Goal: Transaction & Acquisition: Download file/media

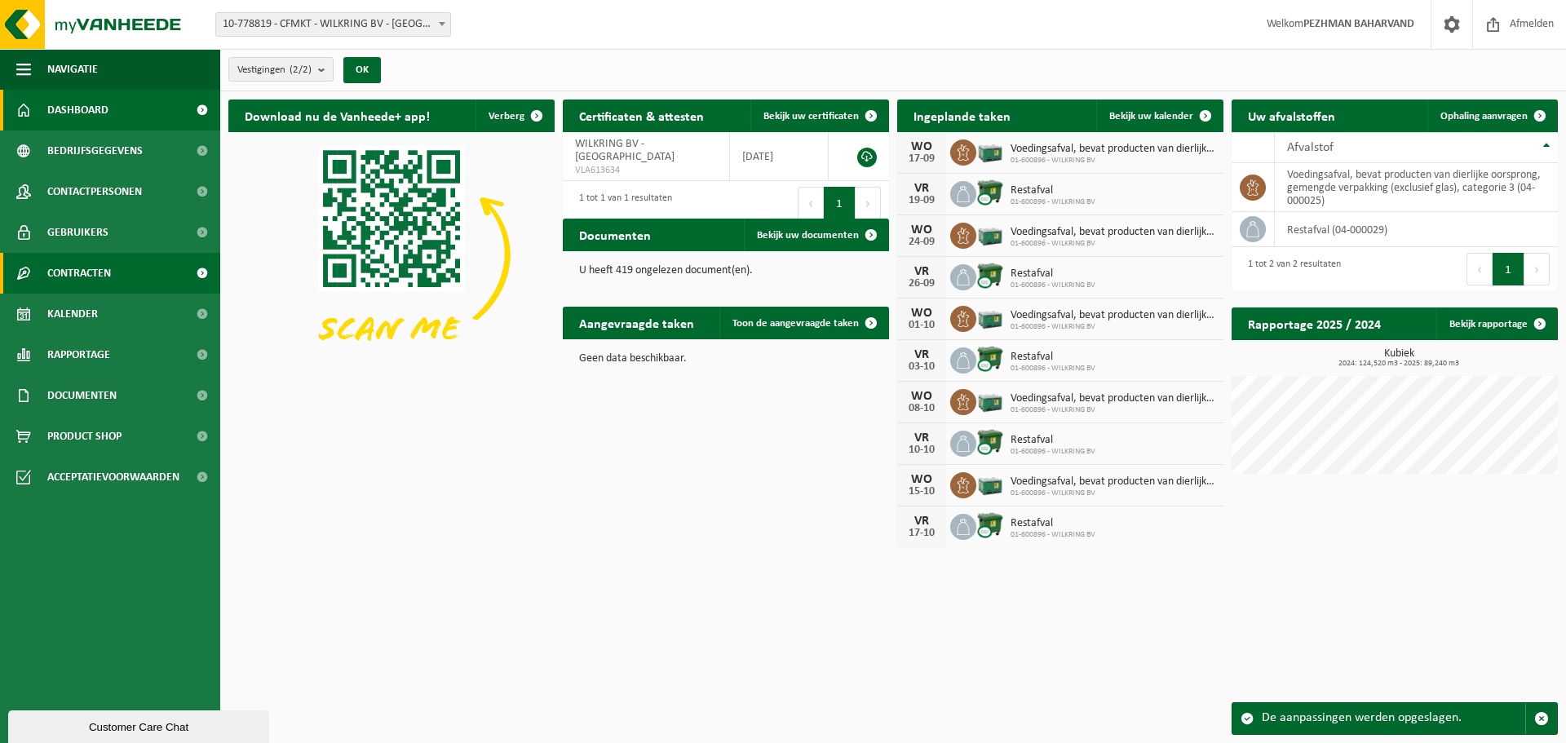
click at [81, 268] on span "Contracten" at bounding box center [79, 273] width 64 height 41
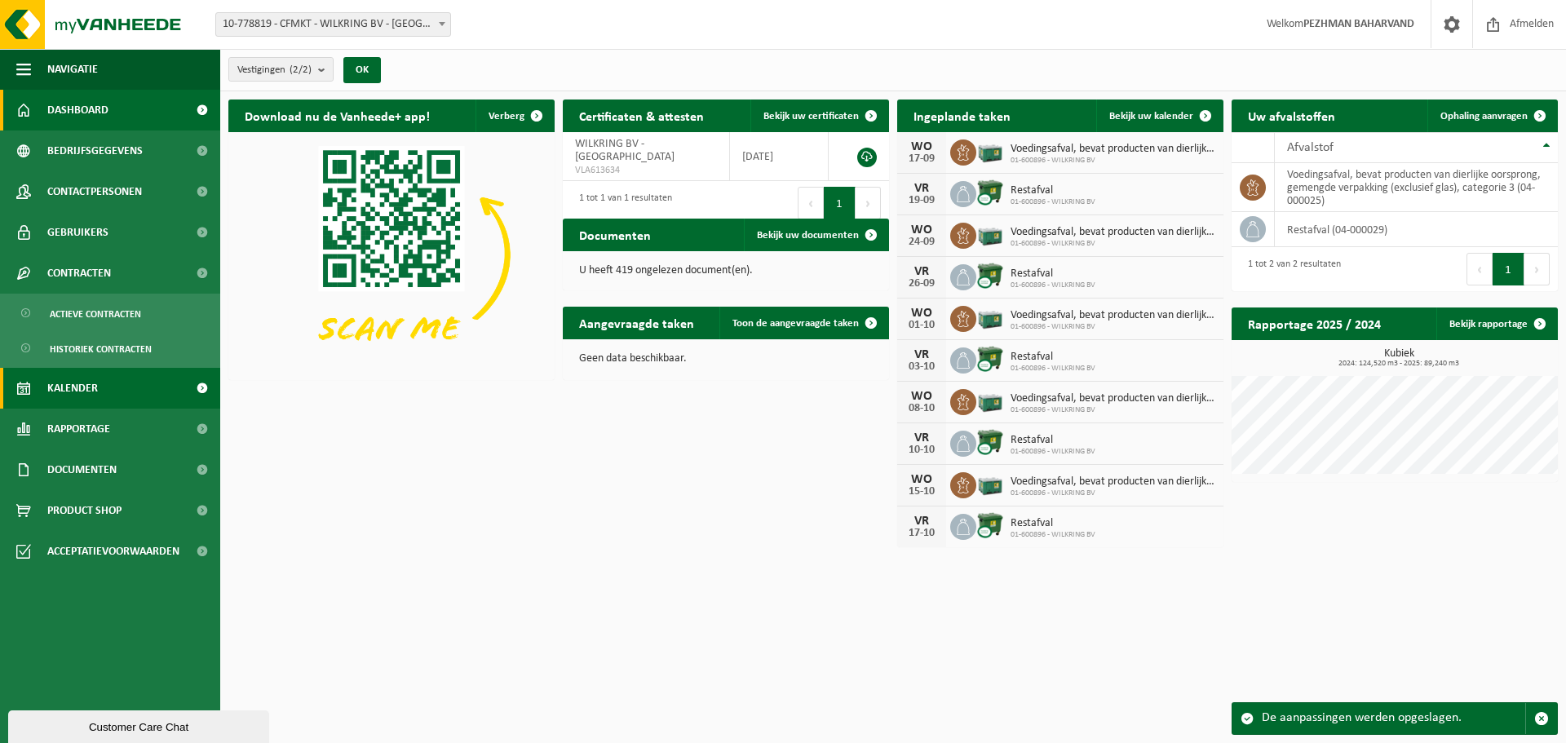
click at [97, 383] on span "Kalender" at bounding box center [72, 388] width 51 height 41
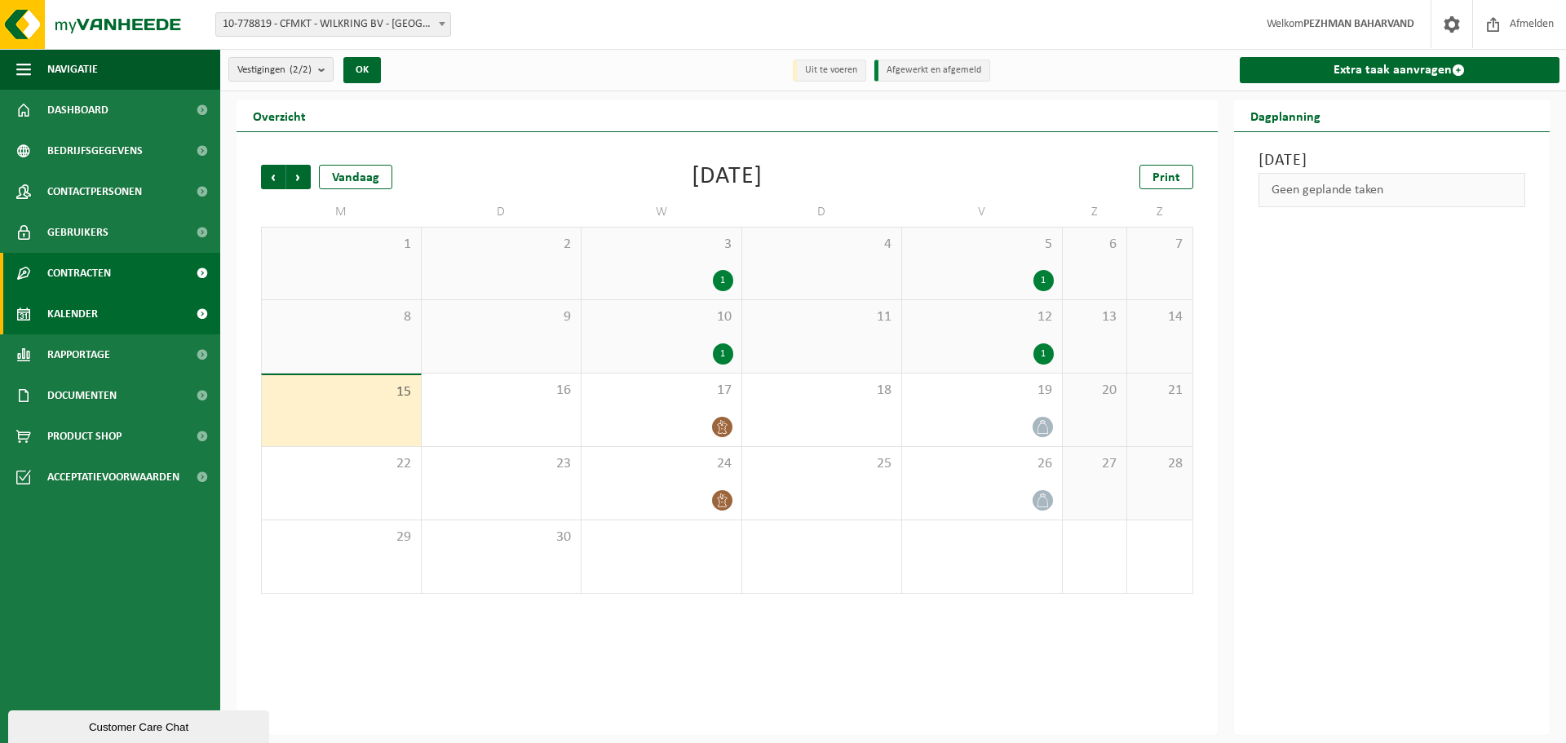
click at [94, 276] on span "Contracten" at bounding box center [79, 273] width 64 height 41
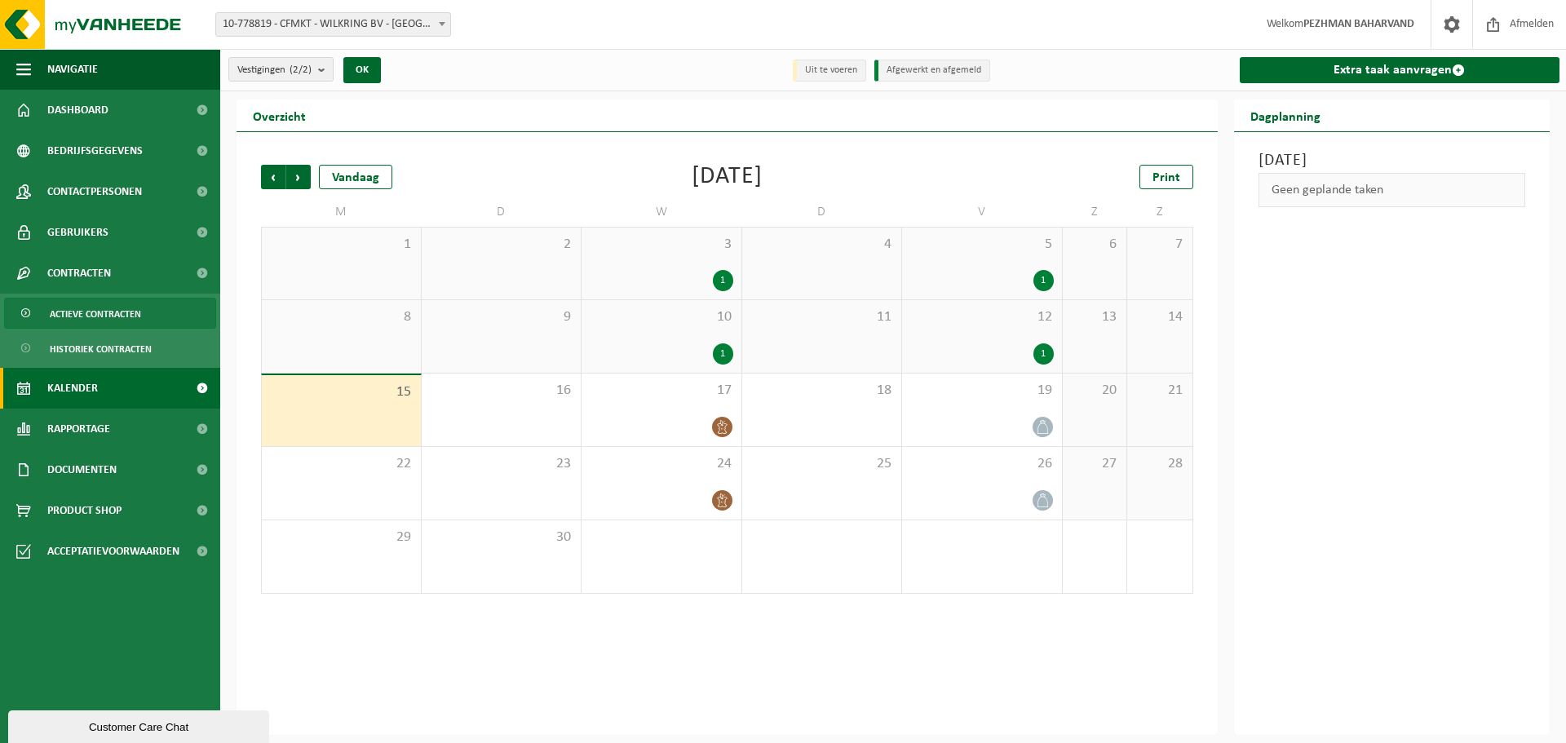
click at [94, 312] on span "Actieve contracten" at bounding box center [95, 313] width 91 height 31
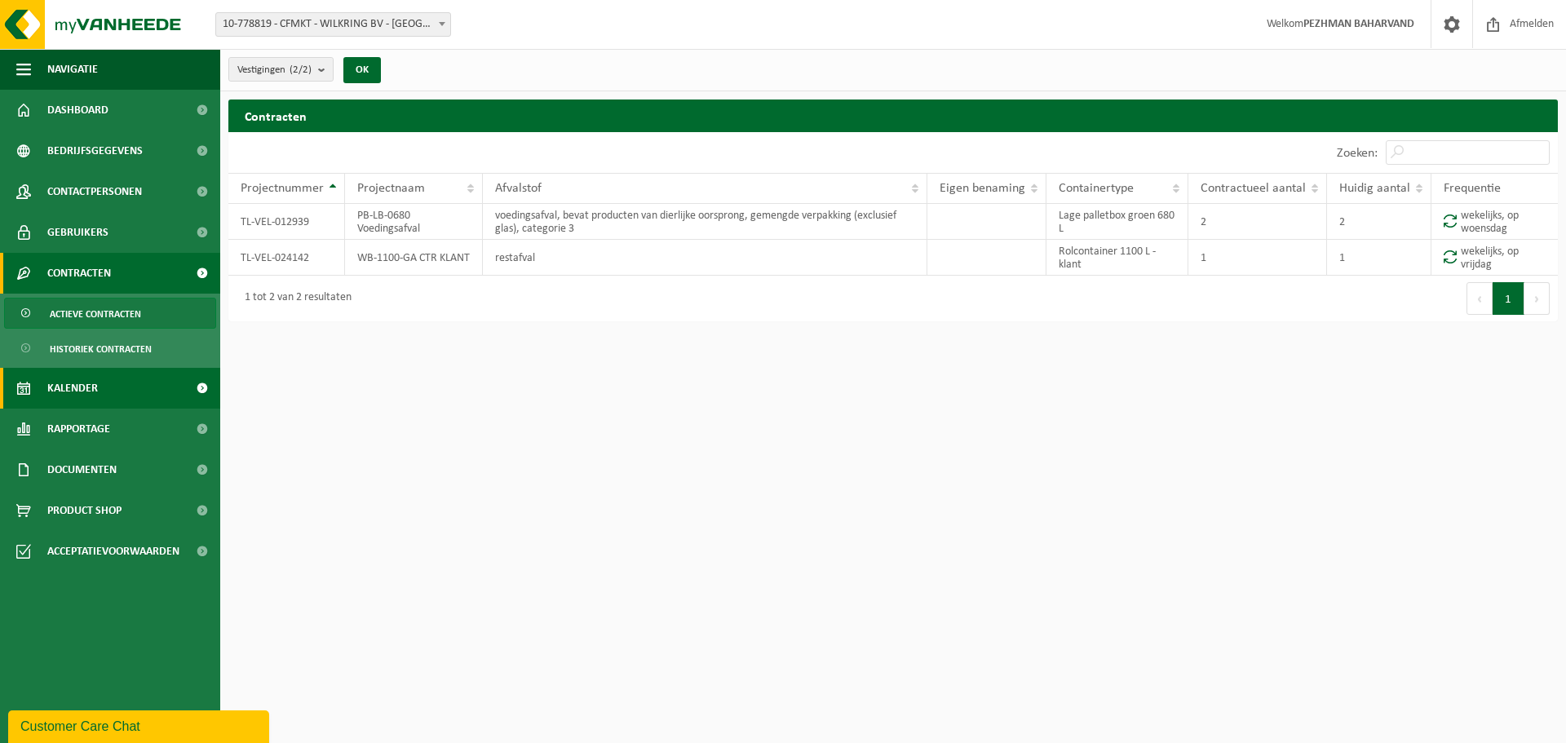
click at [104, 380] on link "Kalender" at bounding box center [110, 388] width 220 height 41
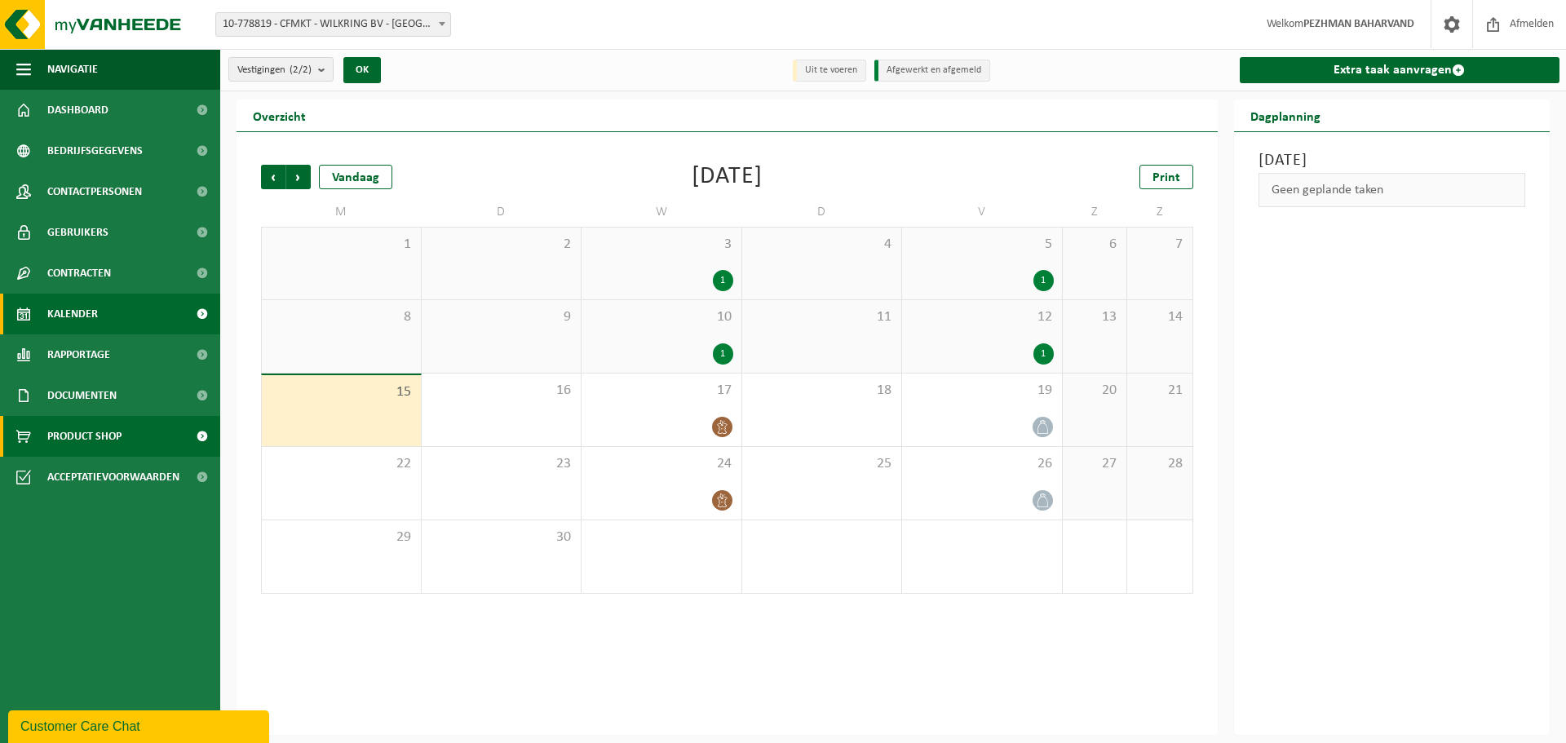
click at [98, 444] on span "Product Shop" at bounding box center [84, 436] width 74 height 41
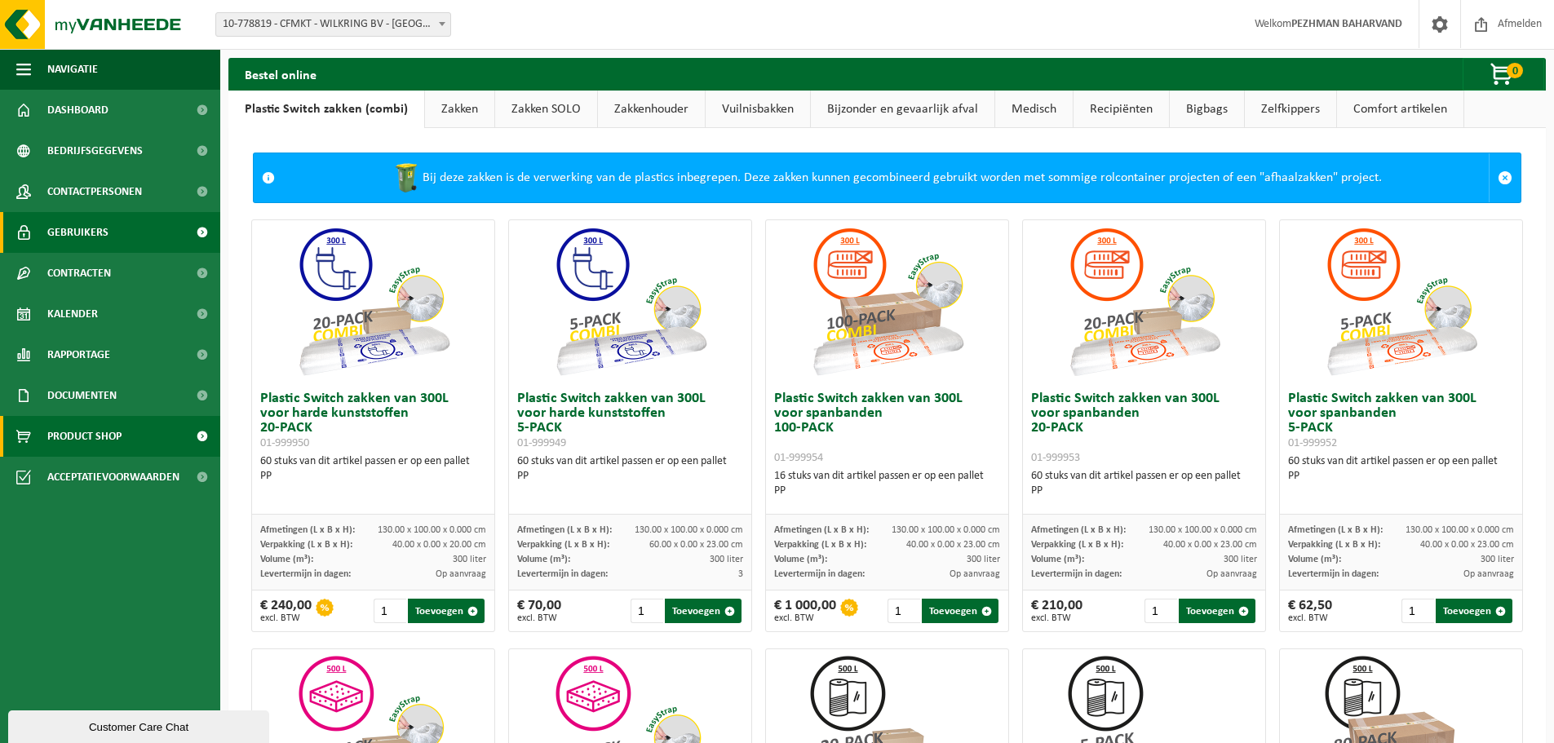
click at [59, 229] on span "Gebruikers" at bounding box center [77, 232] width 61 height 41
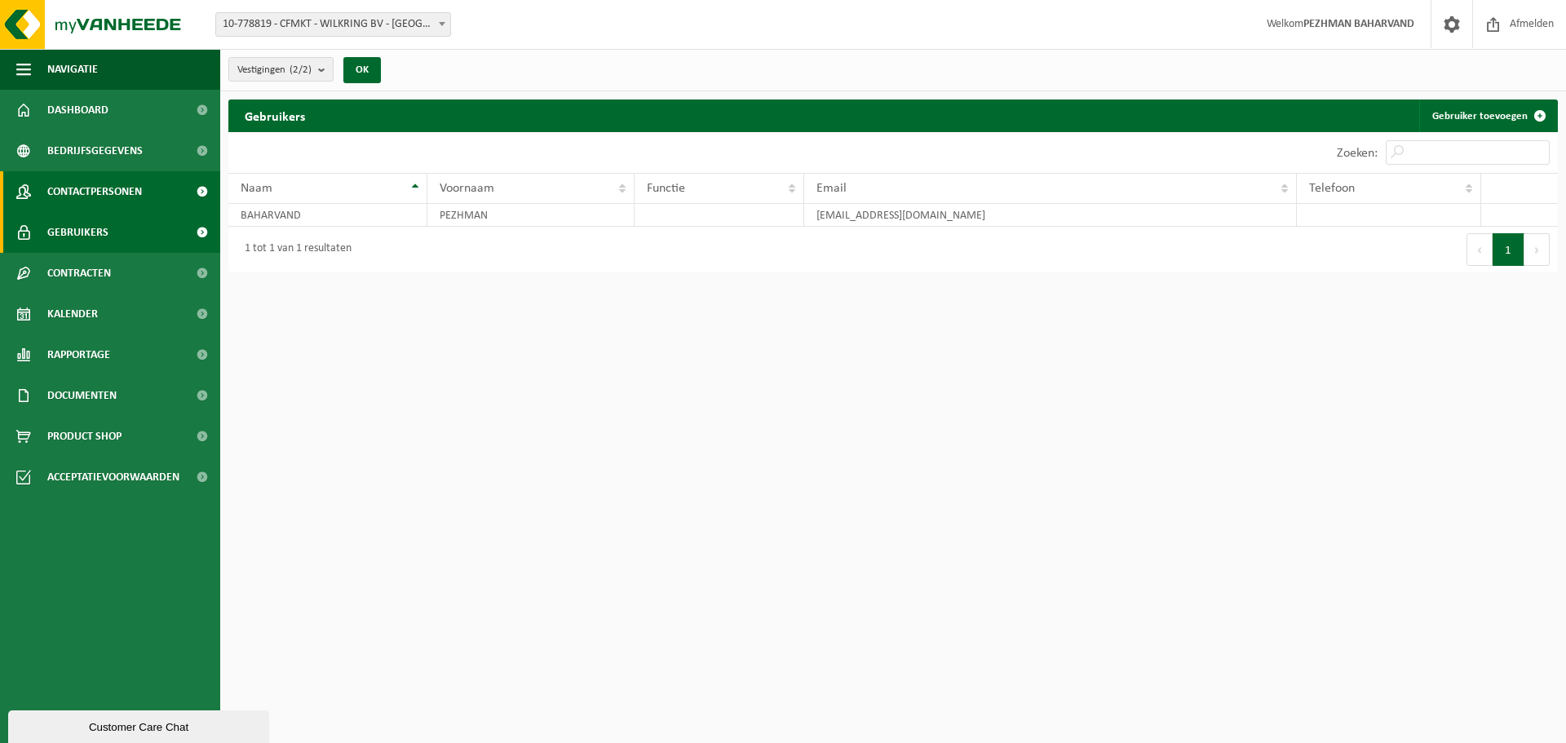
click at [66, 194] on span "Contactpersonen" at bounding box center [94, 191] width 95 height 41
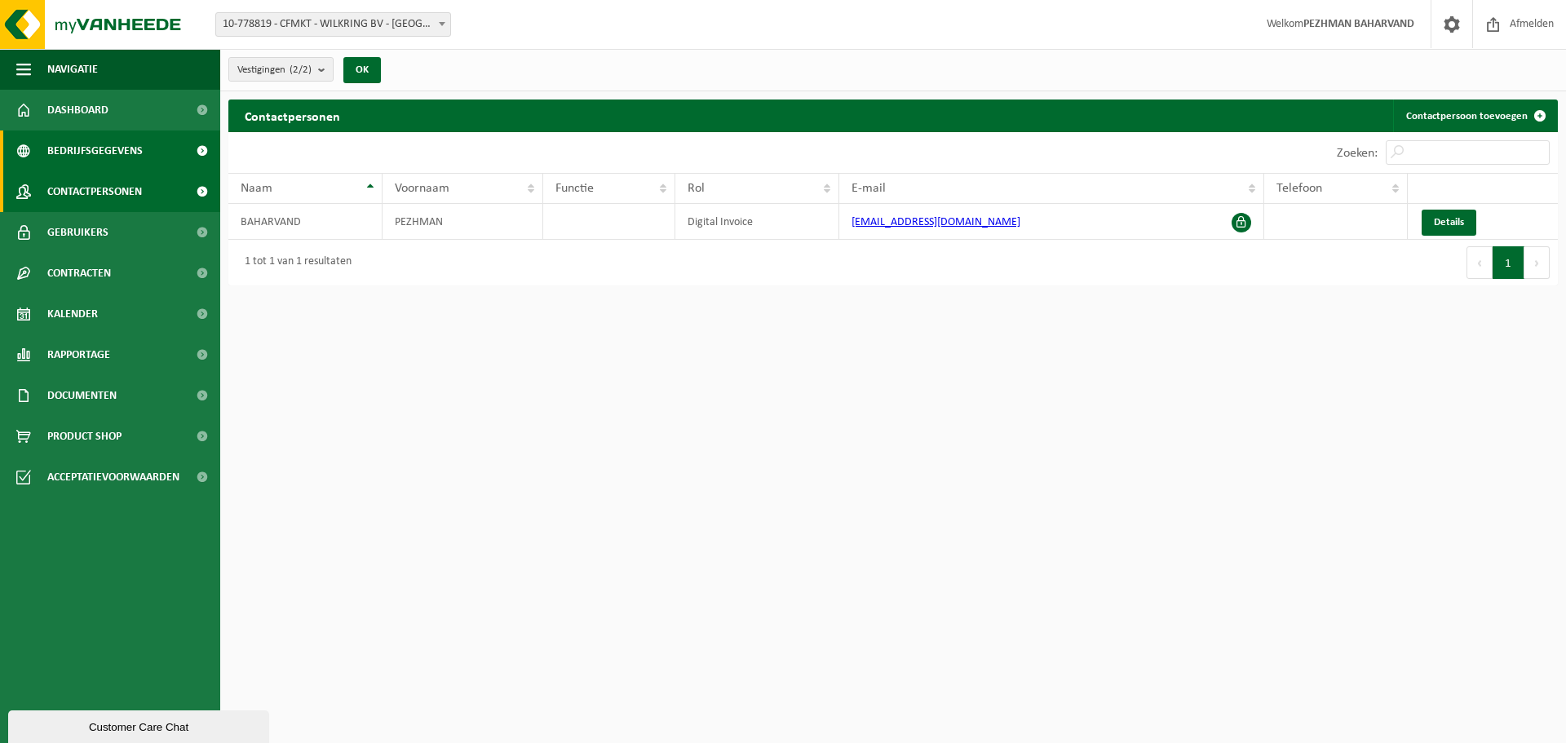
click at [70, 145] on span "Bedrijfsgegevens" at bounding box center [94, 150] width 95 height 41
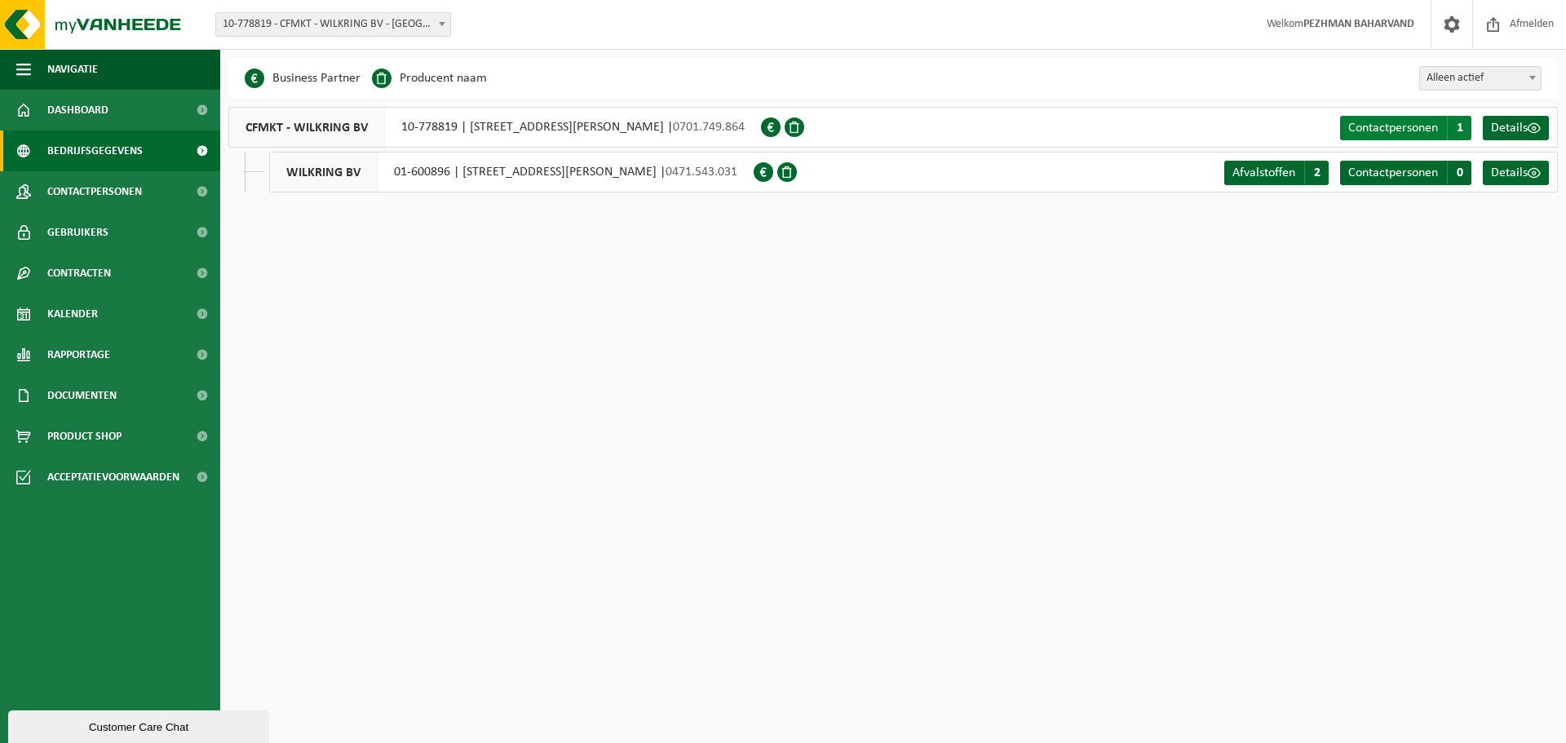
click at [1398, 127] on span "Contactpersonen" at bounding box center [1393, 128] width 90 height 13
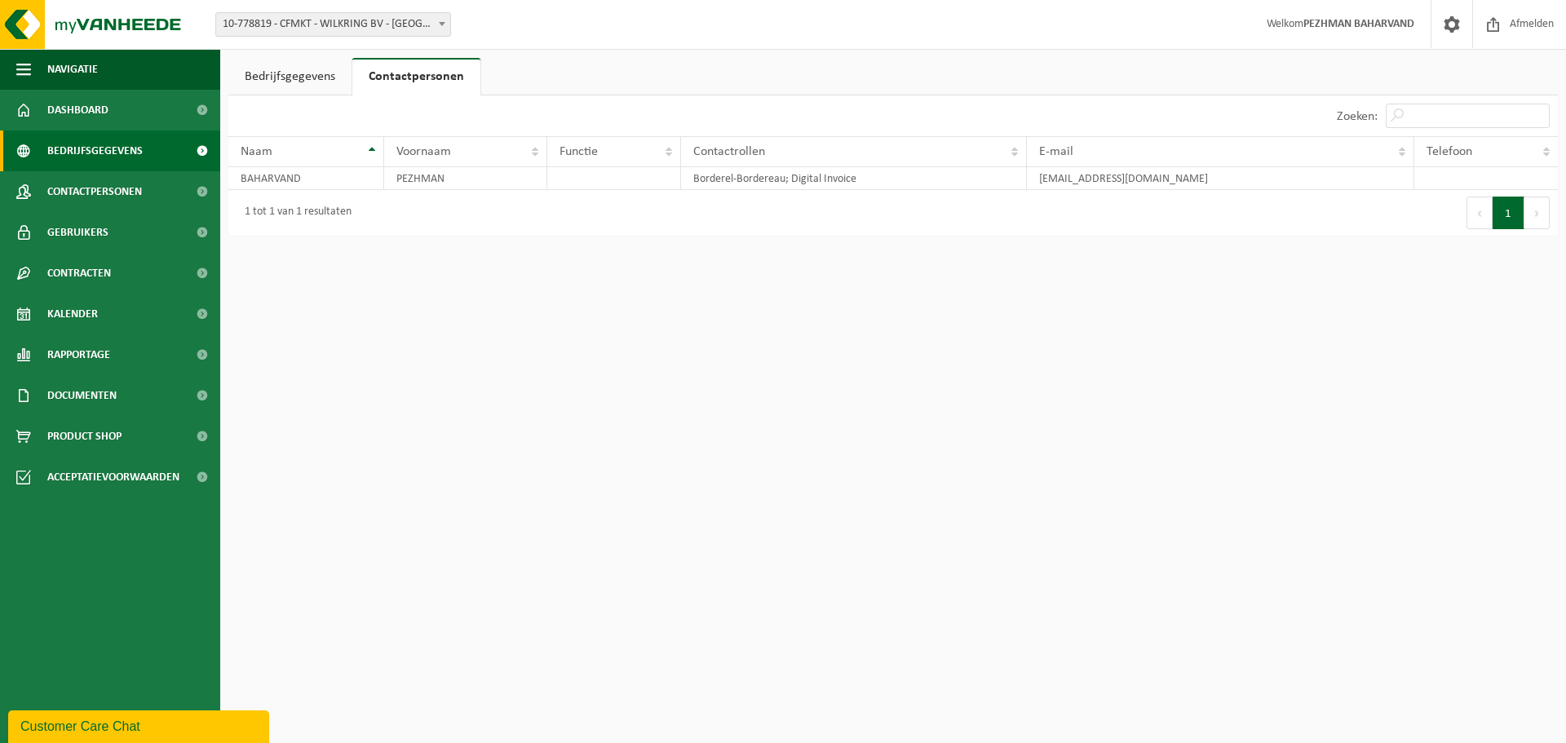
click at [80, 156] on span "Bedrijfsgegevens" at bounding box center [94, 150] width 95 height 41
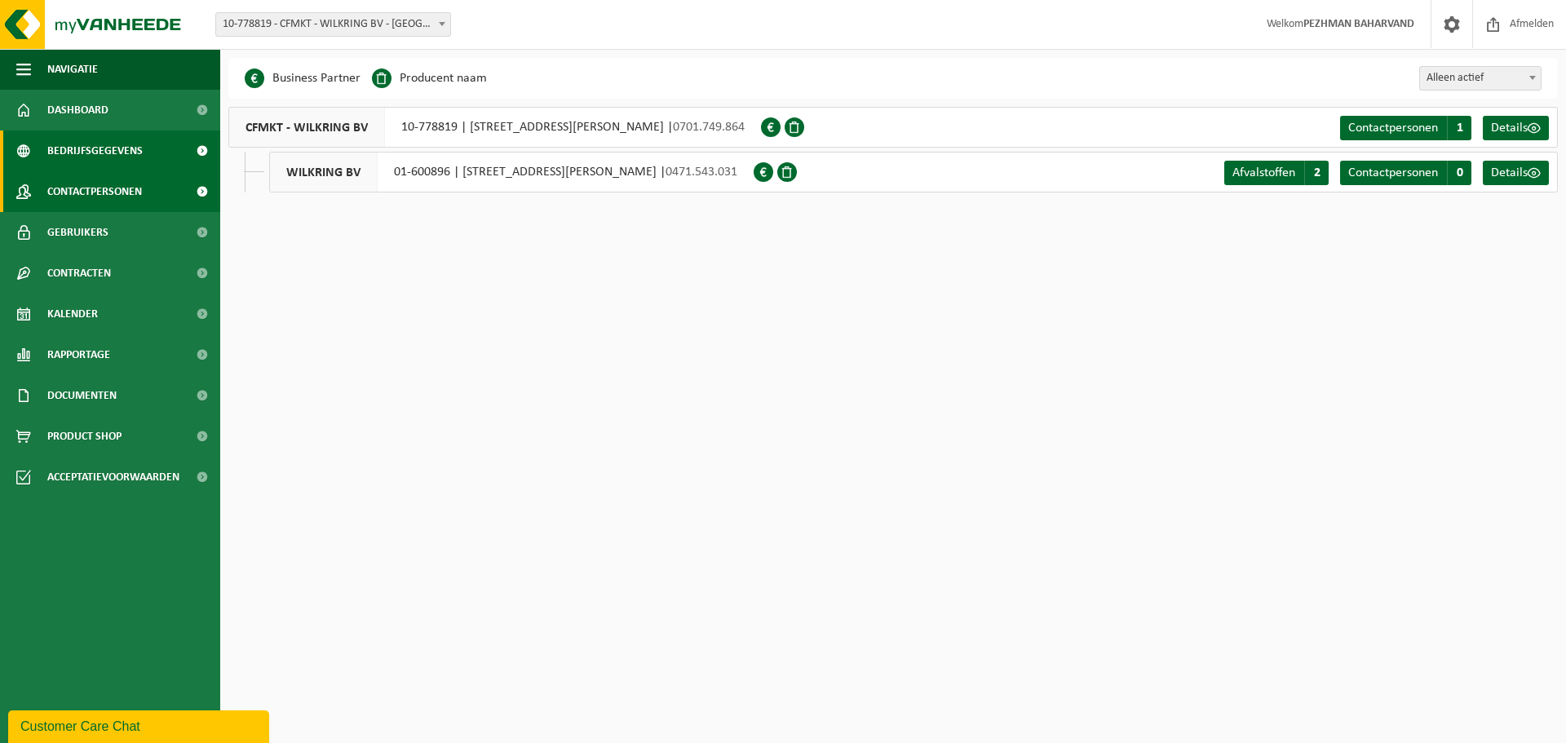
click at [81, 191] on span "Contactpersonen" at bounding box center [94, 191] width 95 height 41
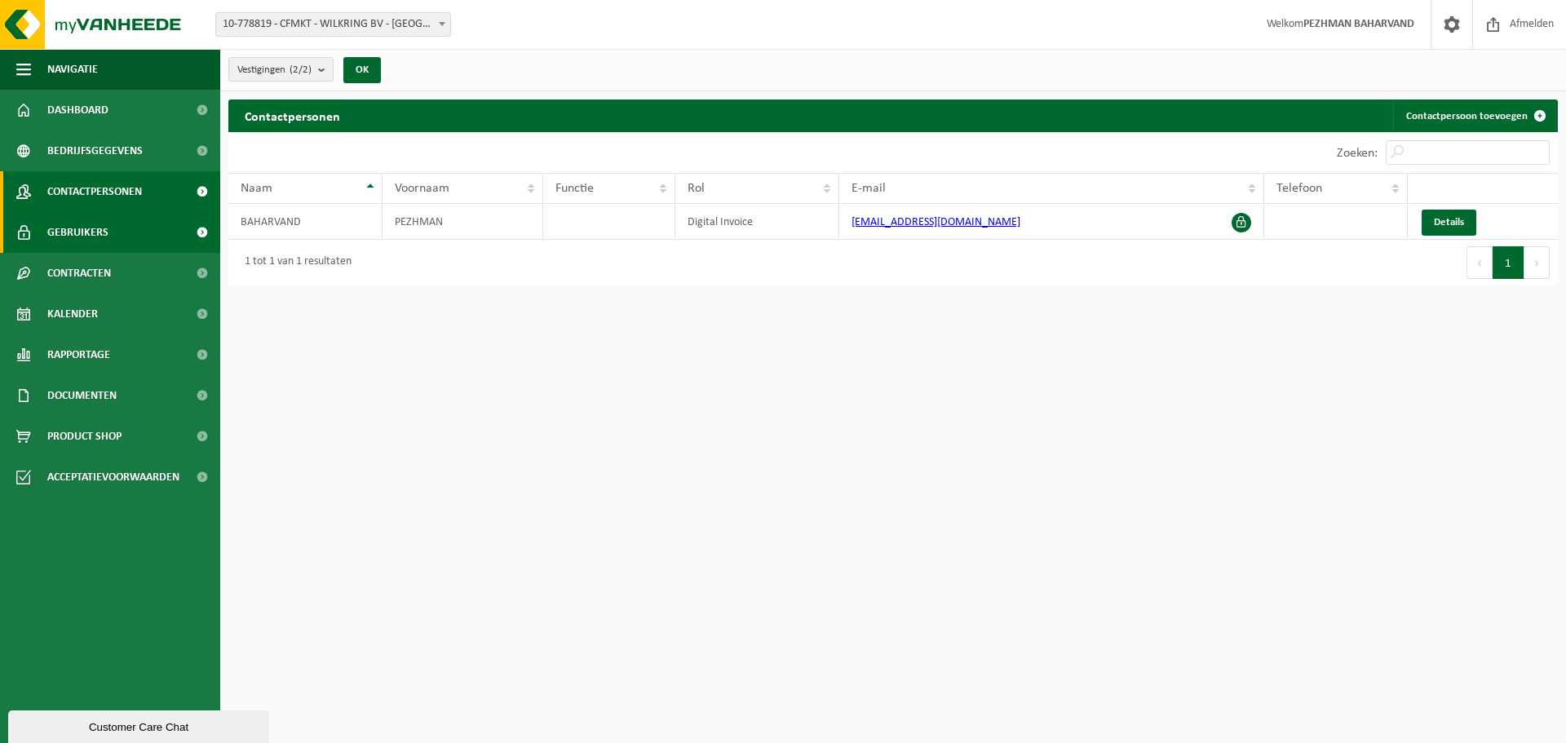
click at [81, 219] on span "Gebruikers" at bounding box center [77, 232] width 61 height 41
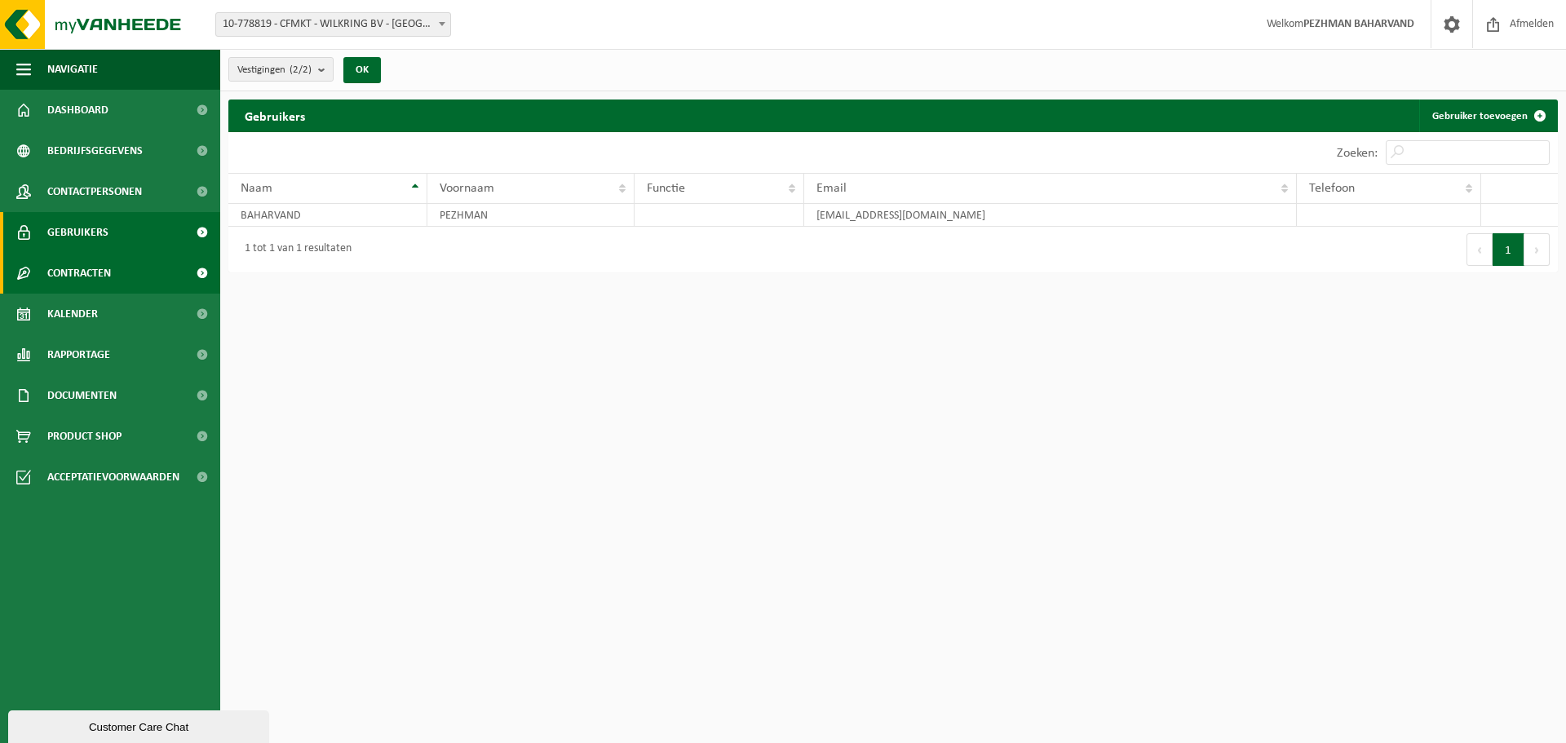
click at [83, 272] on span "Contracten" at bounding box center [79, 273] width 64 height 41
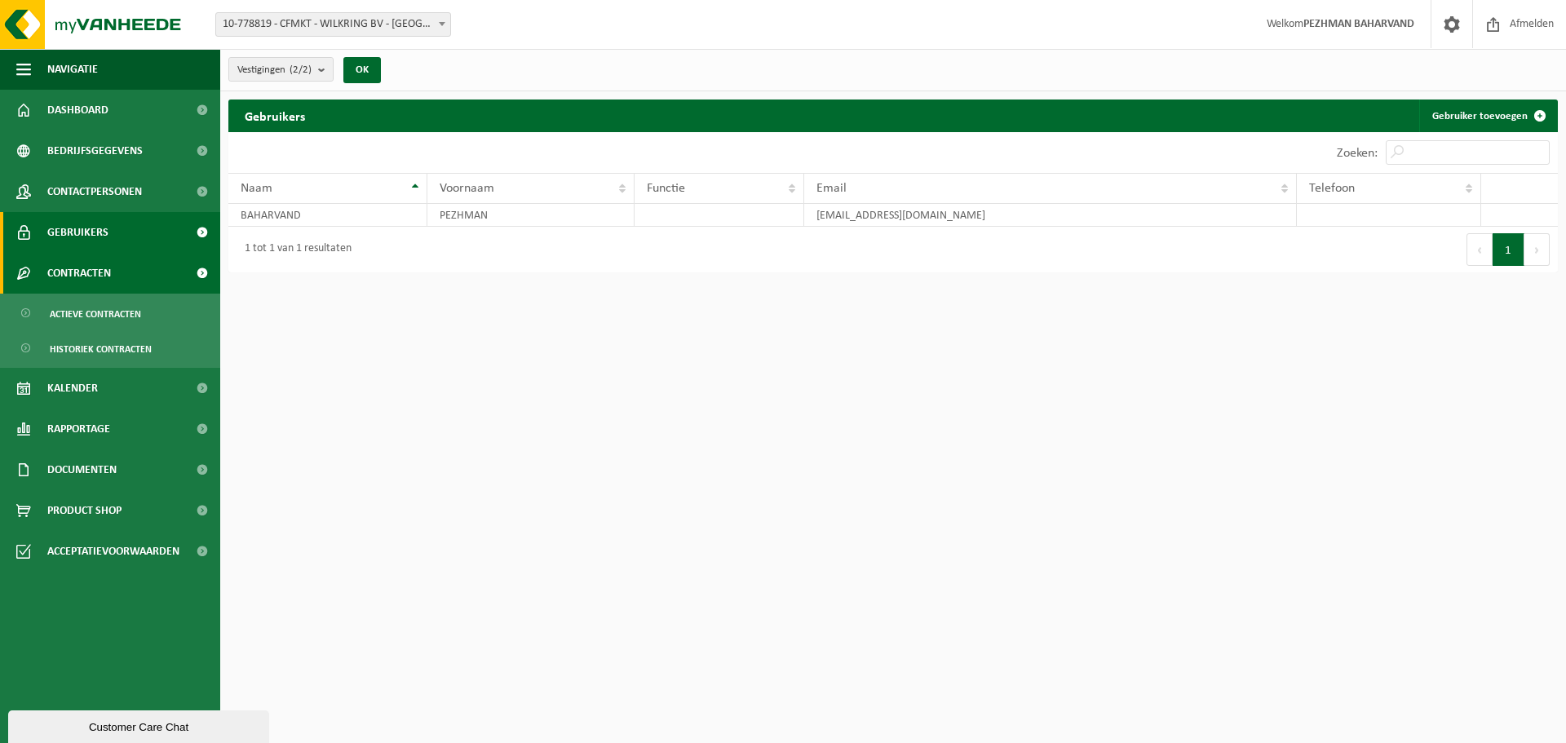
click at [86, 270] on span "Contracten" at bounding box center [79, 273] width 64 height 41
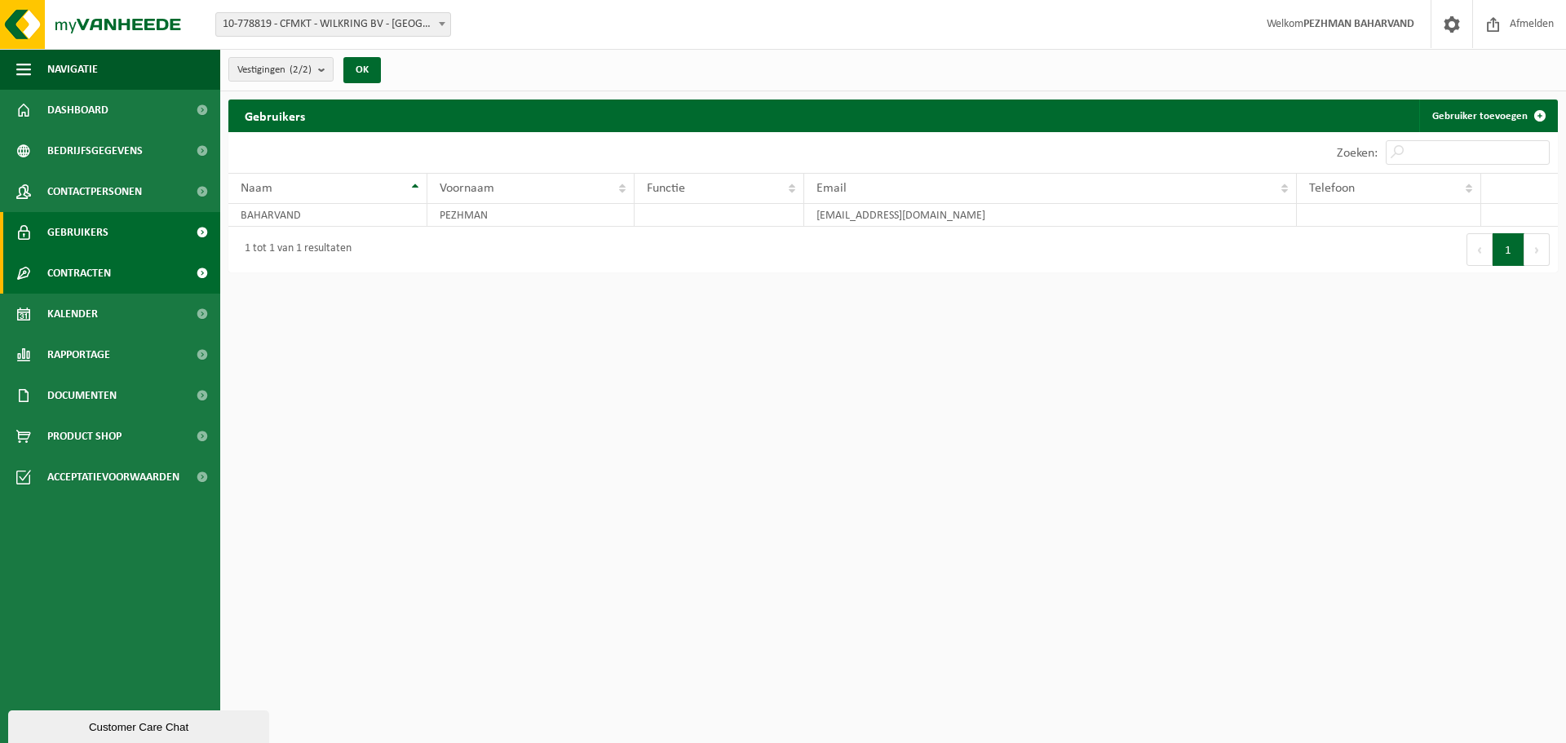
click at [86, 269] on span "Contracten" at bounding box center [79, 273] width 64 height 41
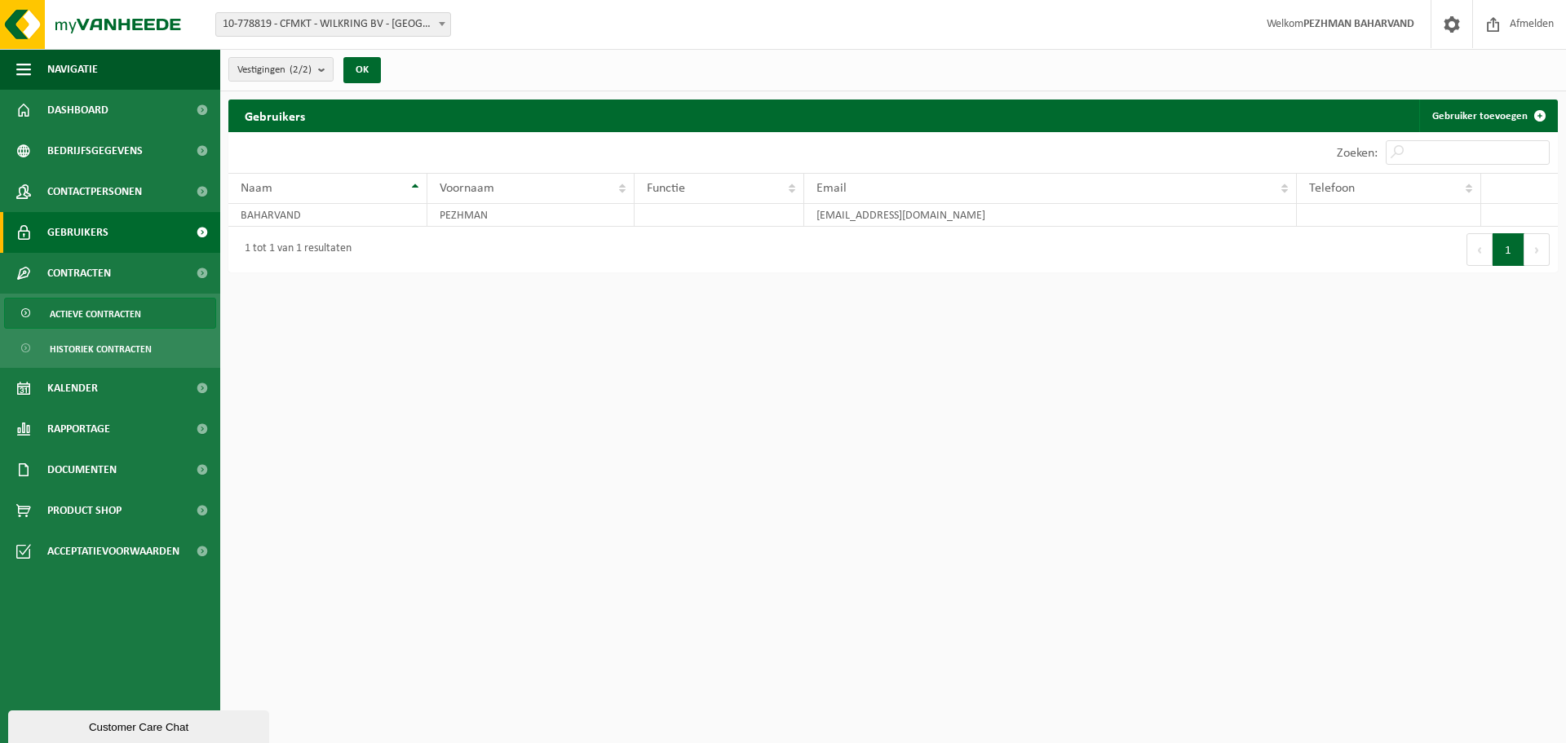
click at [92, 314] on span "Actieve contracten" at bounding box center [95, 313] width 91 height 31
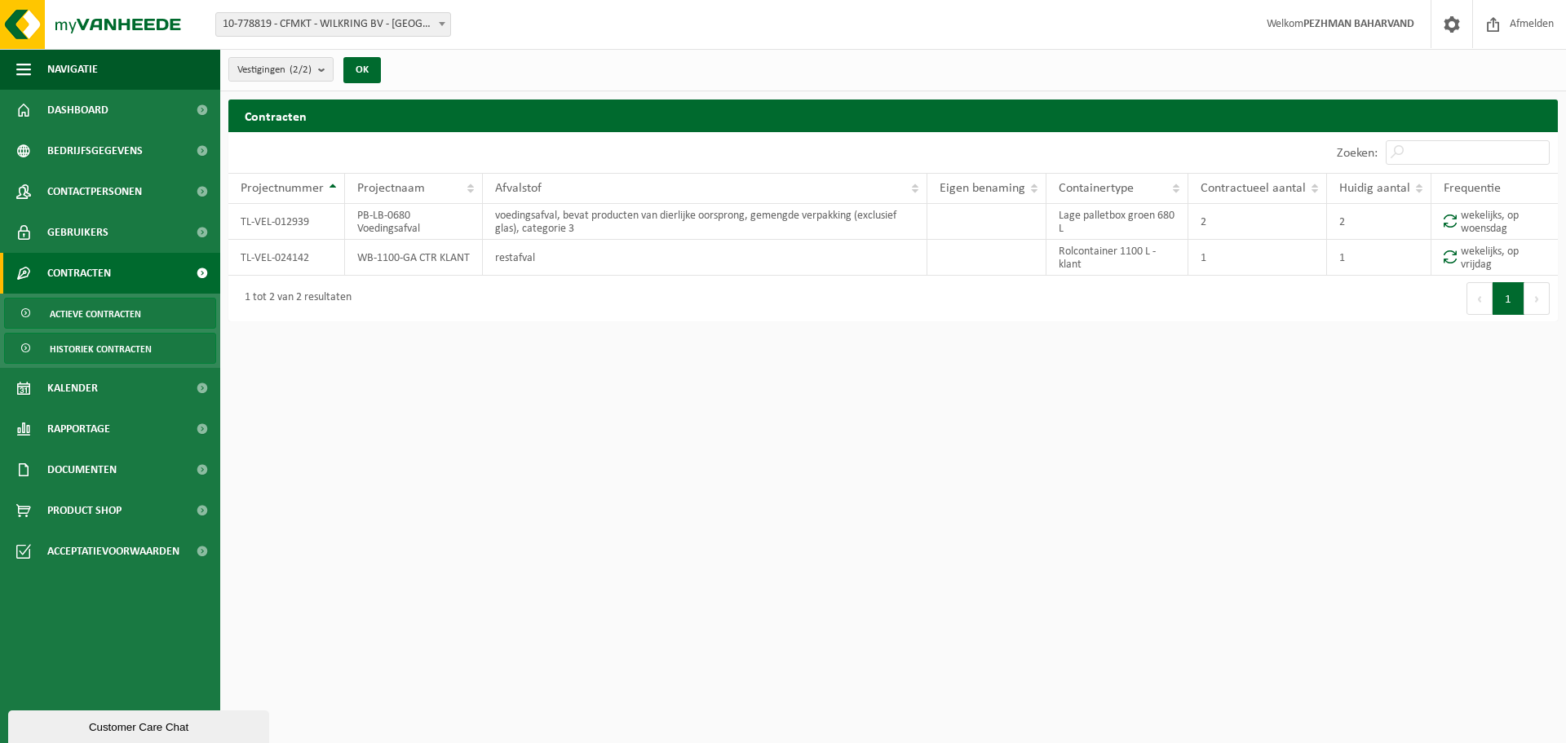
click at [96, 347] on span "Historiek contracten" at bounding box center [101, 349] width 102 height 31
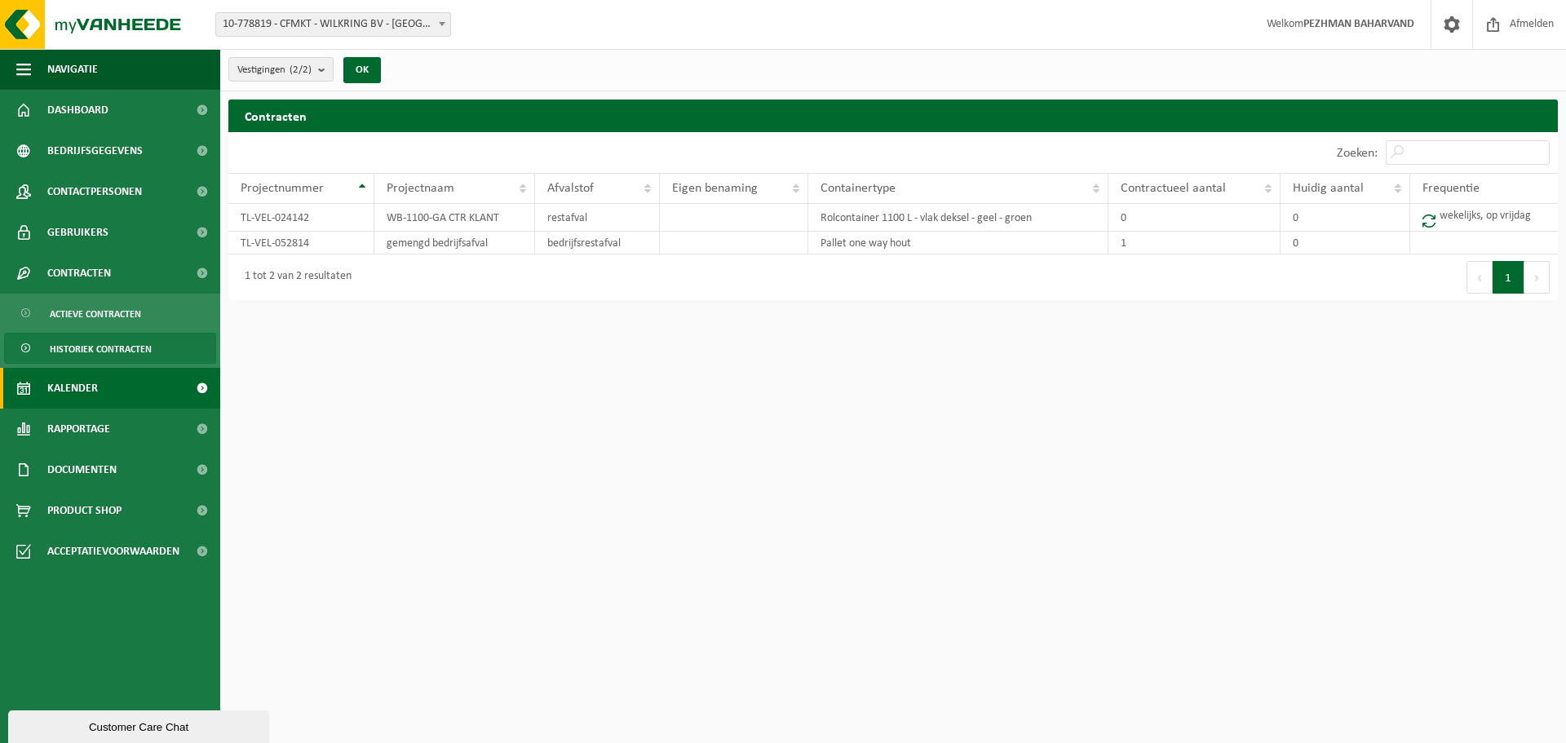
click at [93, 384] on span "Kalender" at bounding box center [72, 388] width 51 height 41
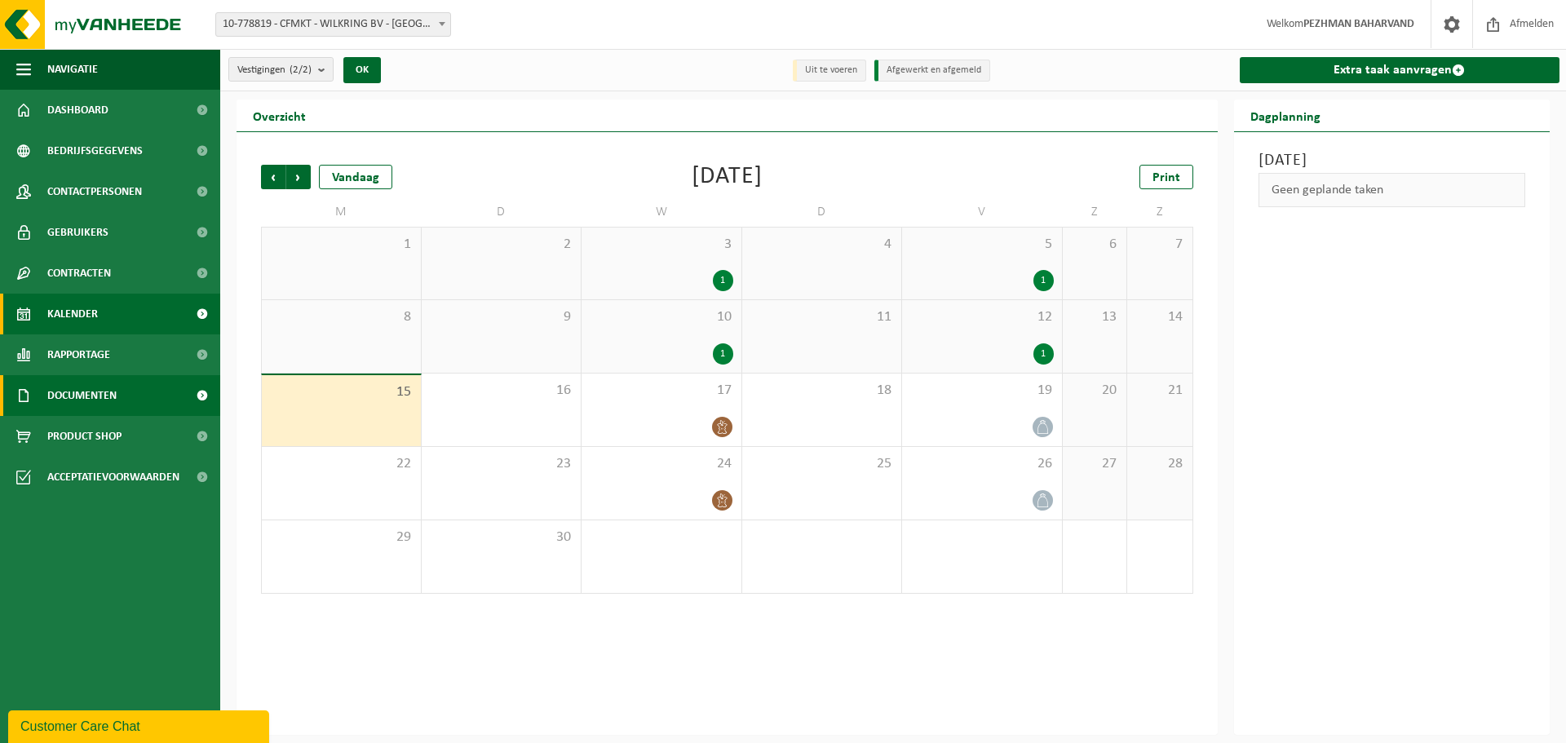
click at [91, 397] on span "Documenten" at bounding box center [81, 395] width 69 height 41
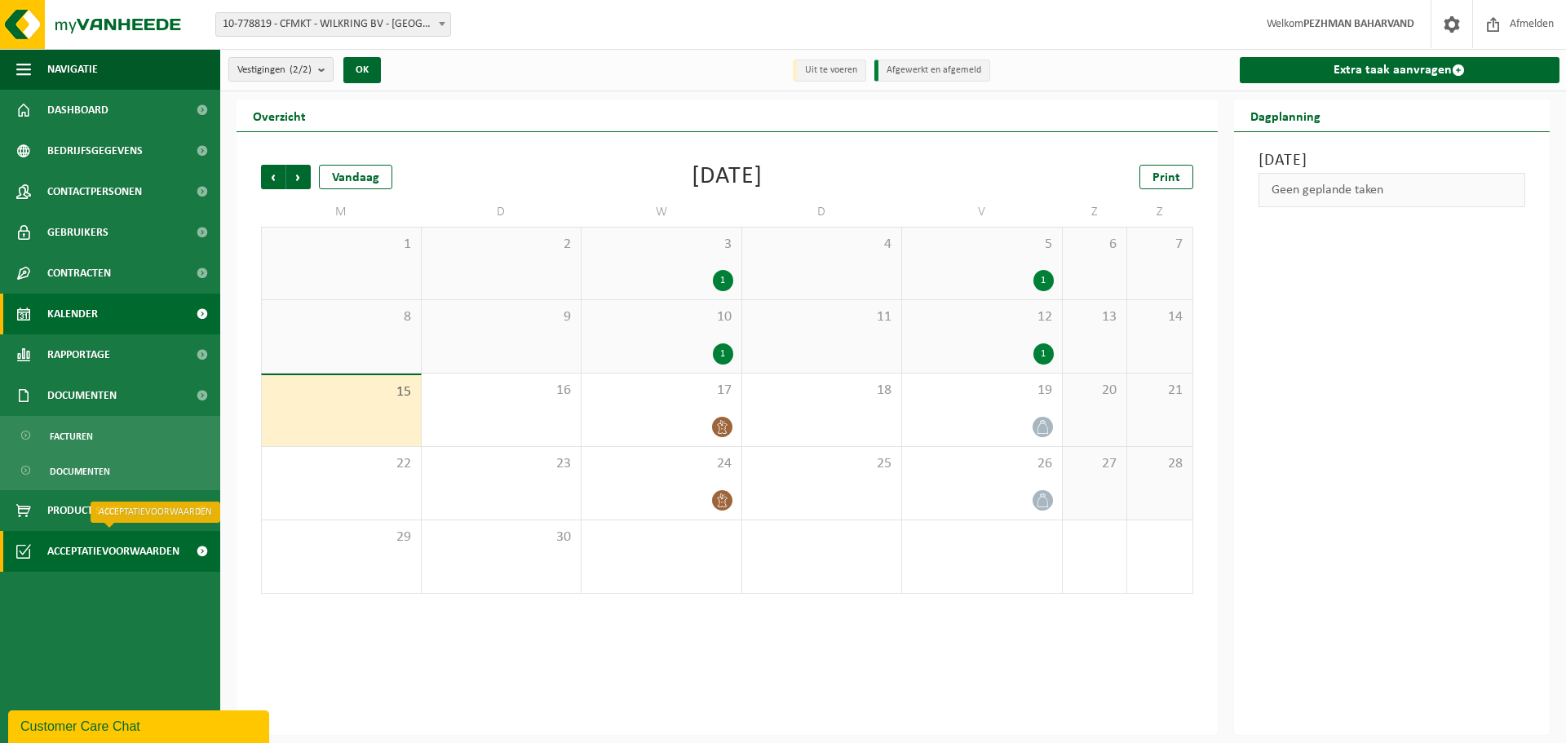
click at [108, 559] on span "Acceptatievoorwaarden" at bounding box center [113, 551] width 132 height 41
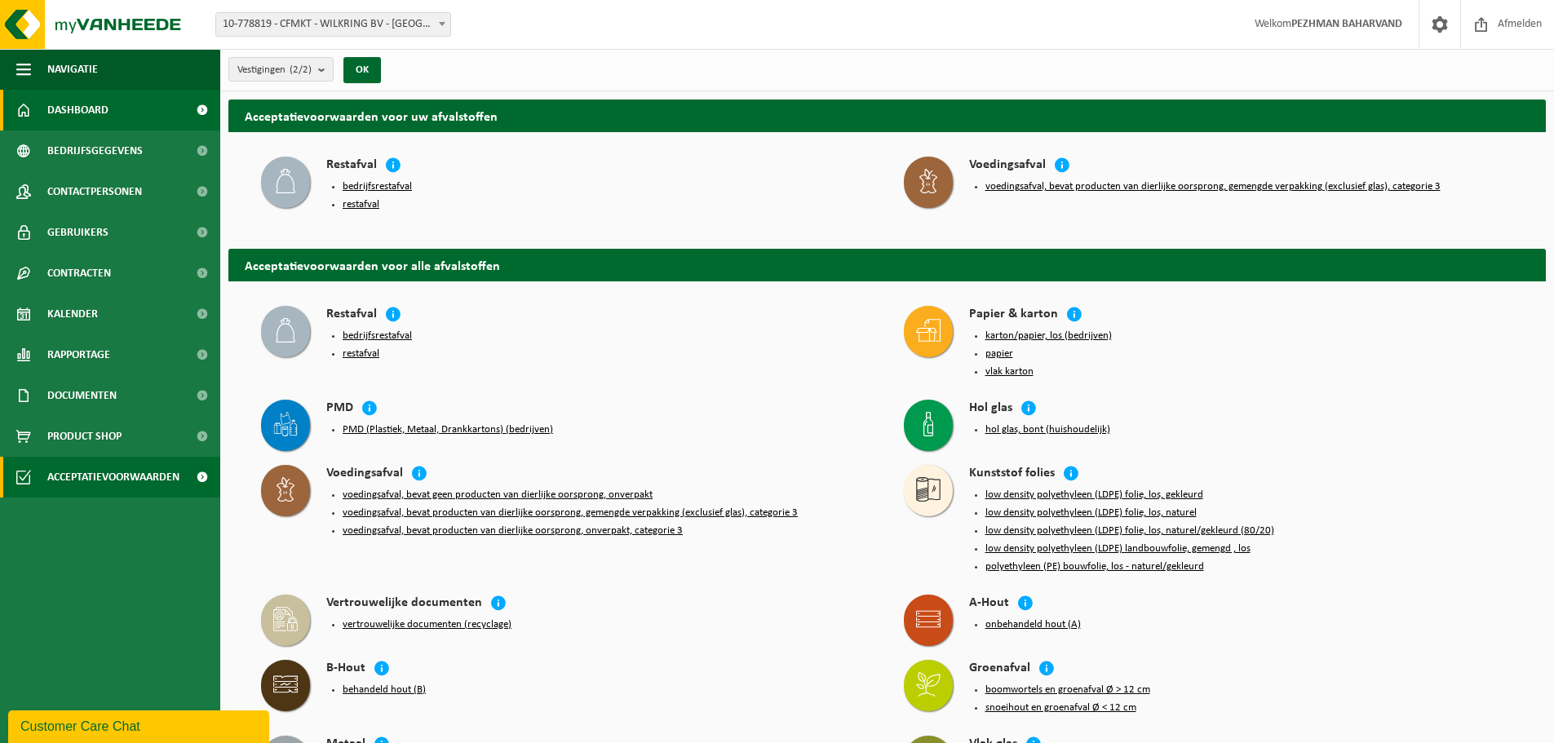
click at [77, 115] on span "Dashboard" at bounding box center [77, 110] width 61 height 41
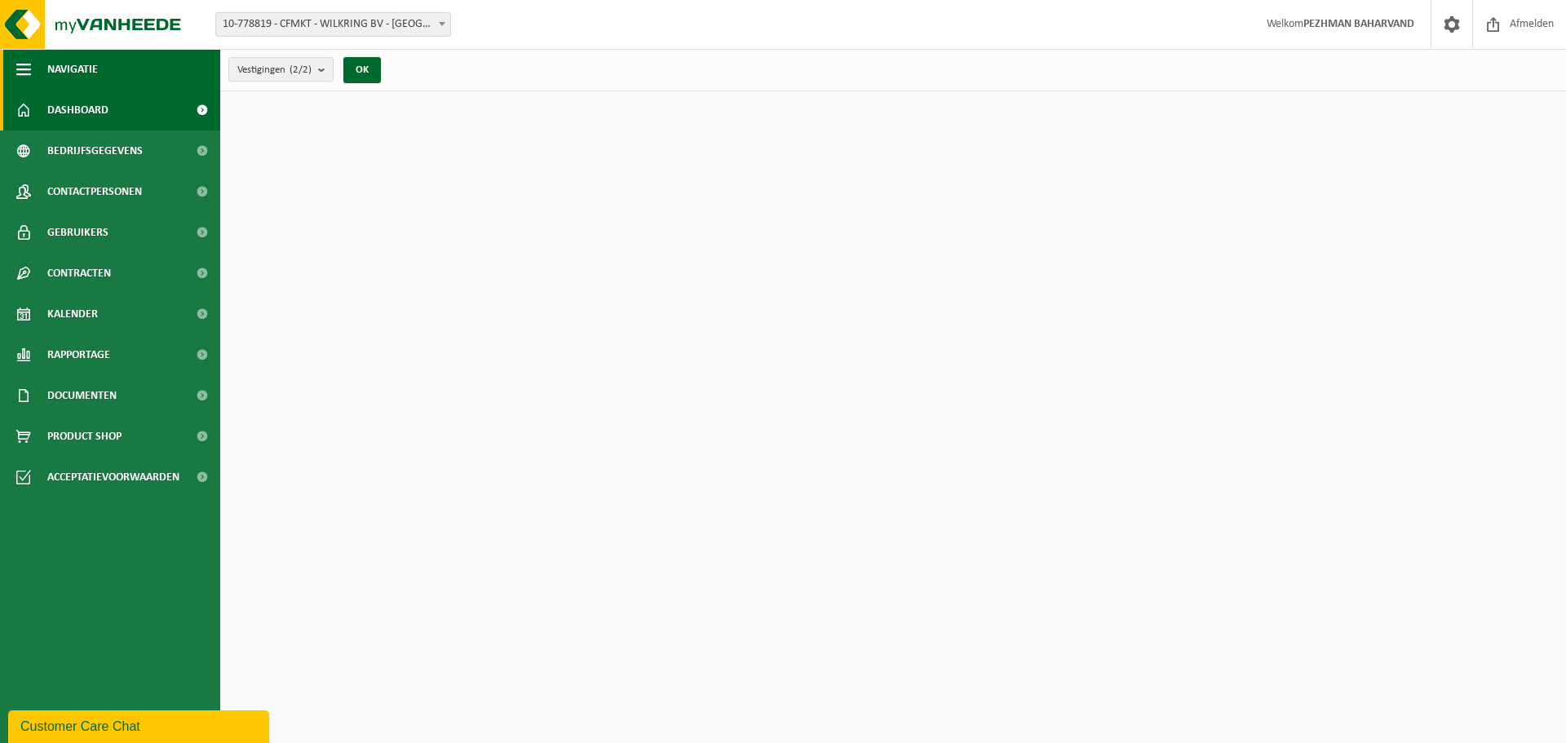
click at [28, 71] on span "button" at bounding box center [23, 69] width 15 height 41
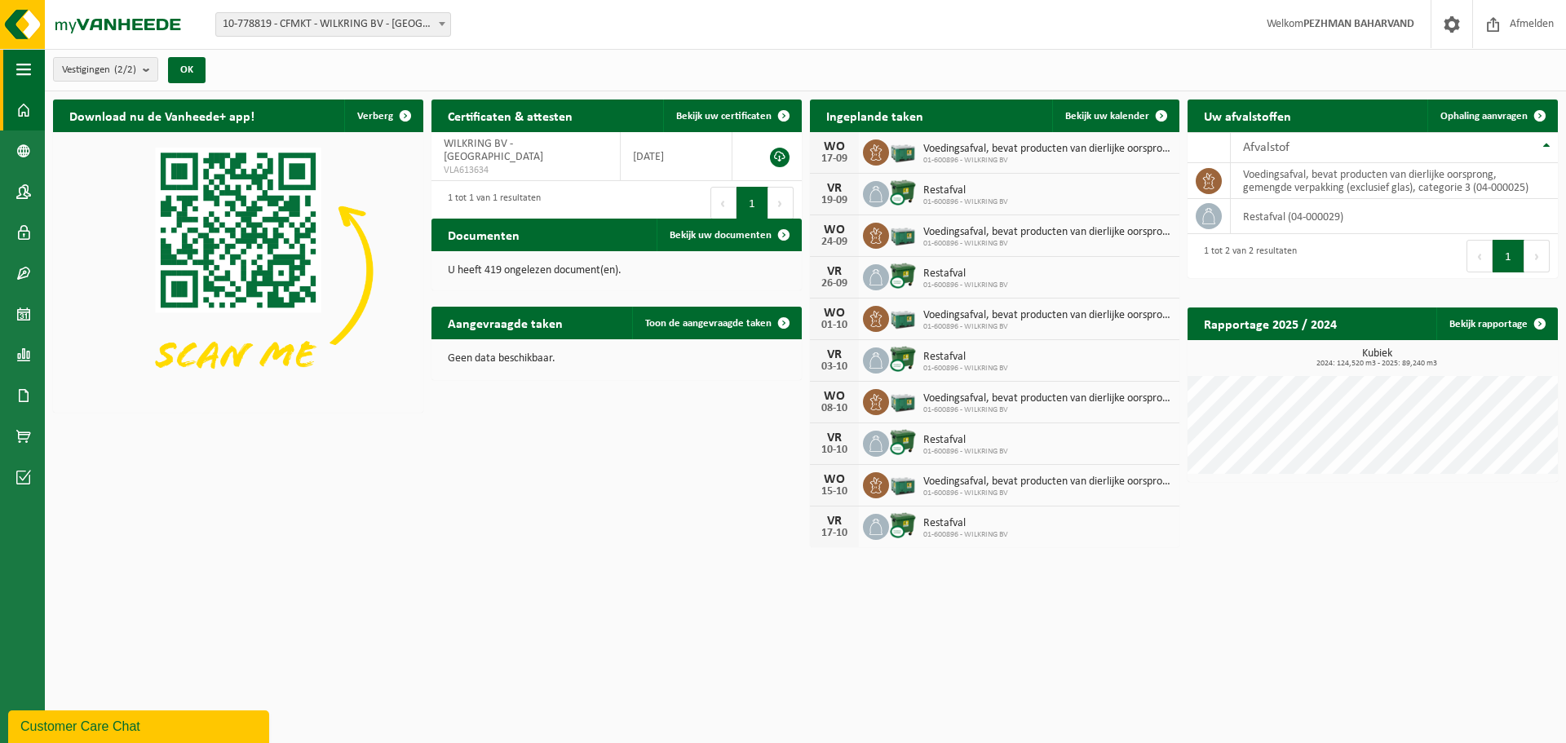
click at [28, 71] on span "button" at bounding box center [23, 69] width 15 height 41
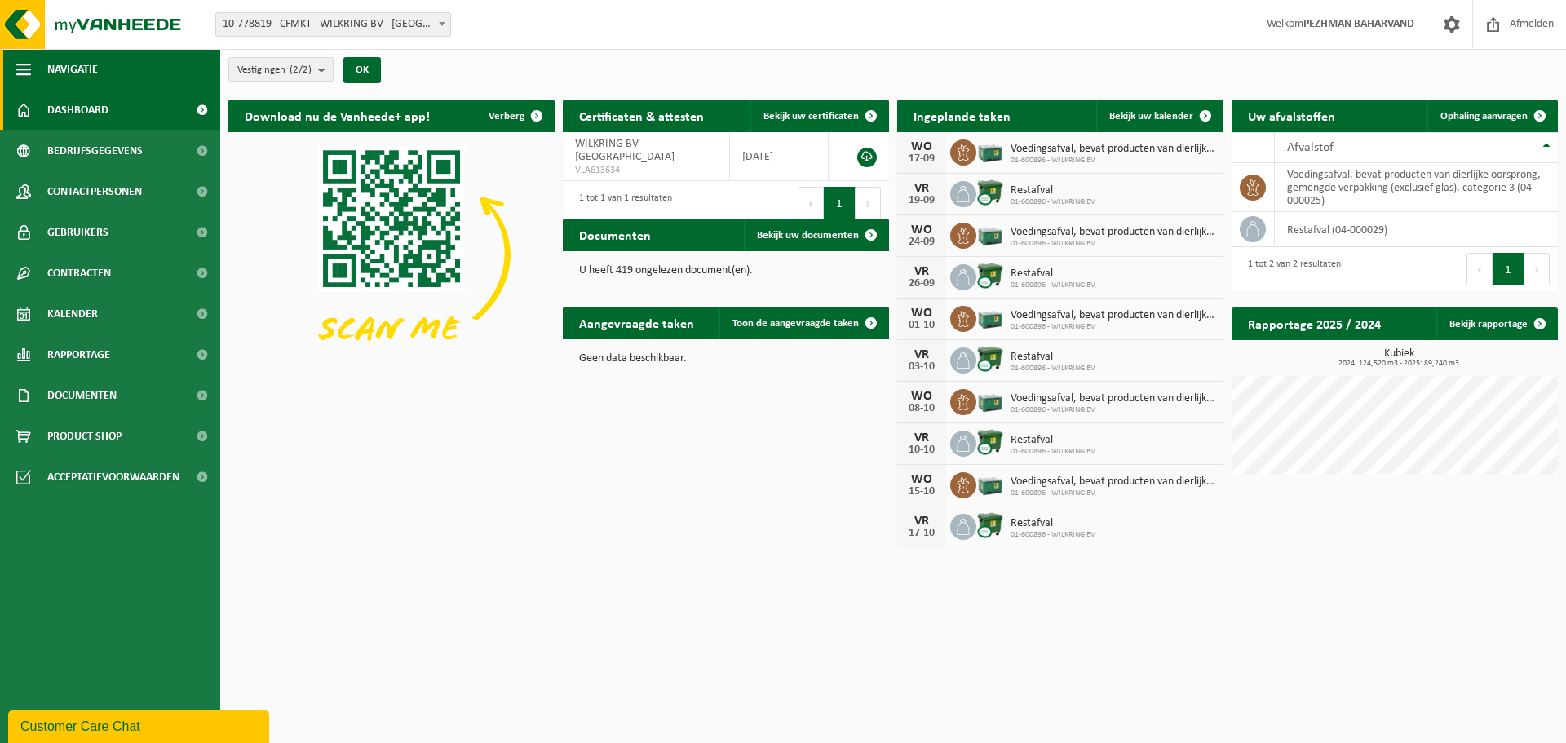
click at [28, 71] on span "button" at bounding box center [23, 69] width 15 height 41
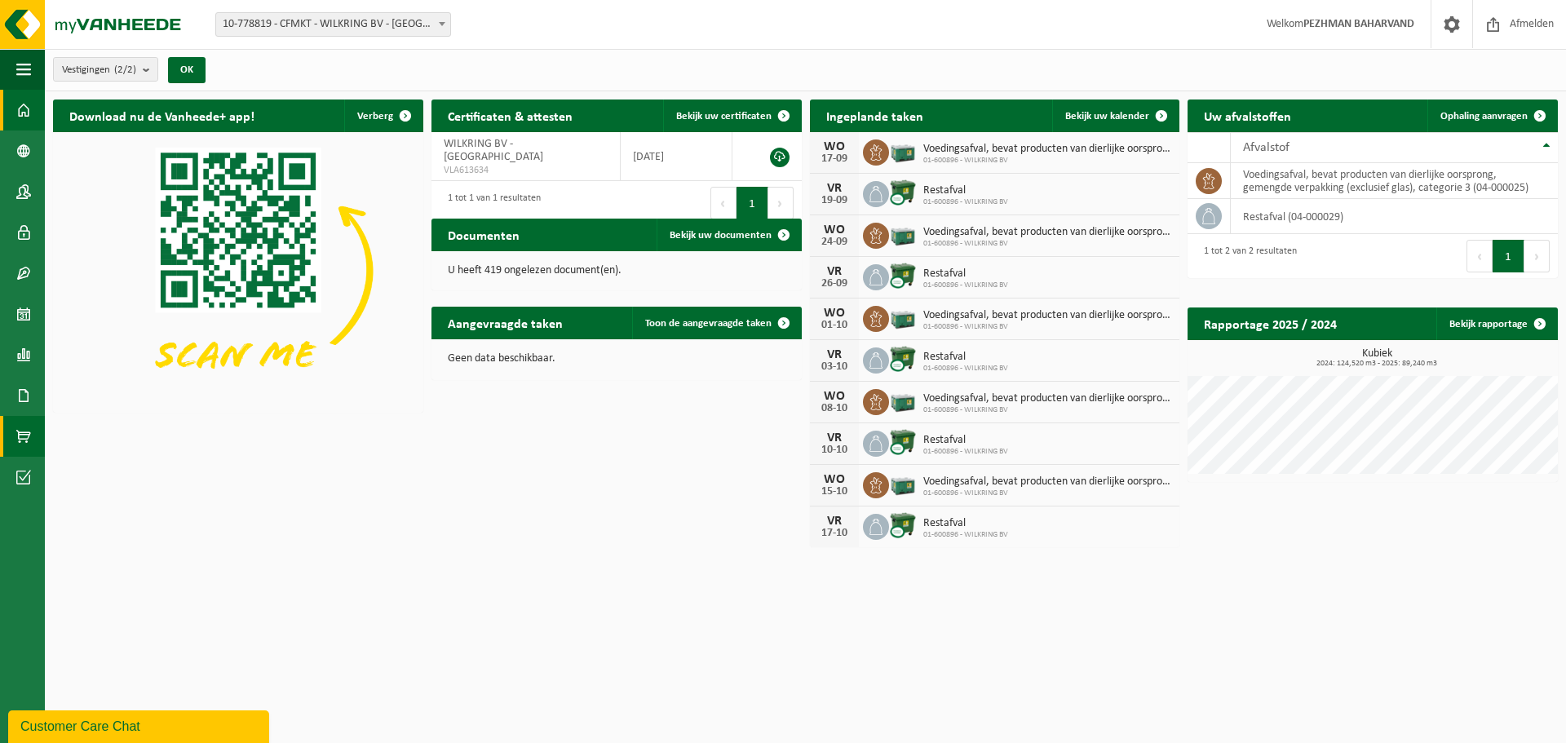
click at [31, 436] on link "Product Shop" at bounding box center [22, 436] width 45 height 41
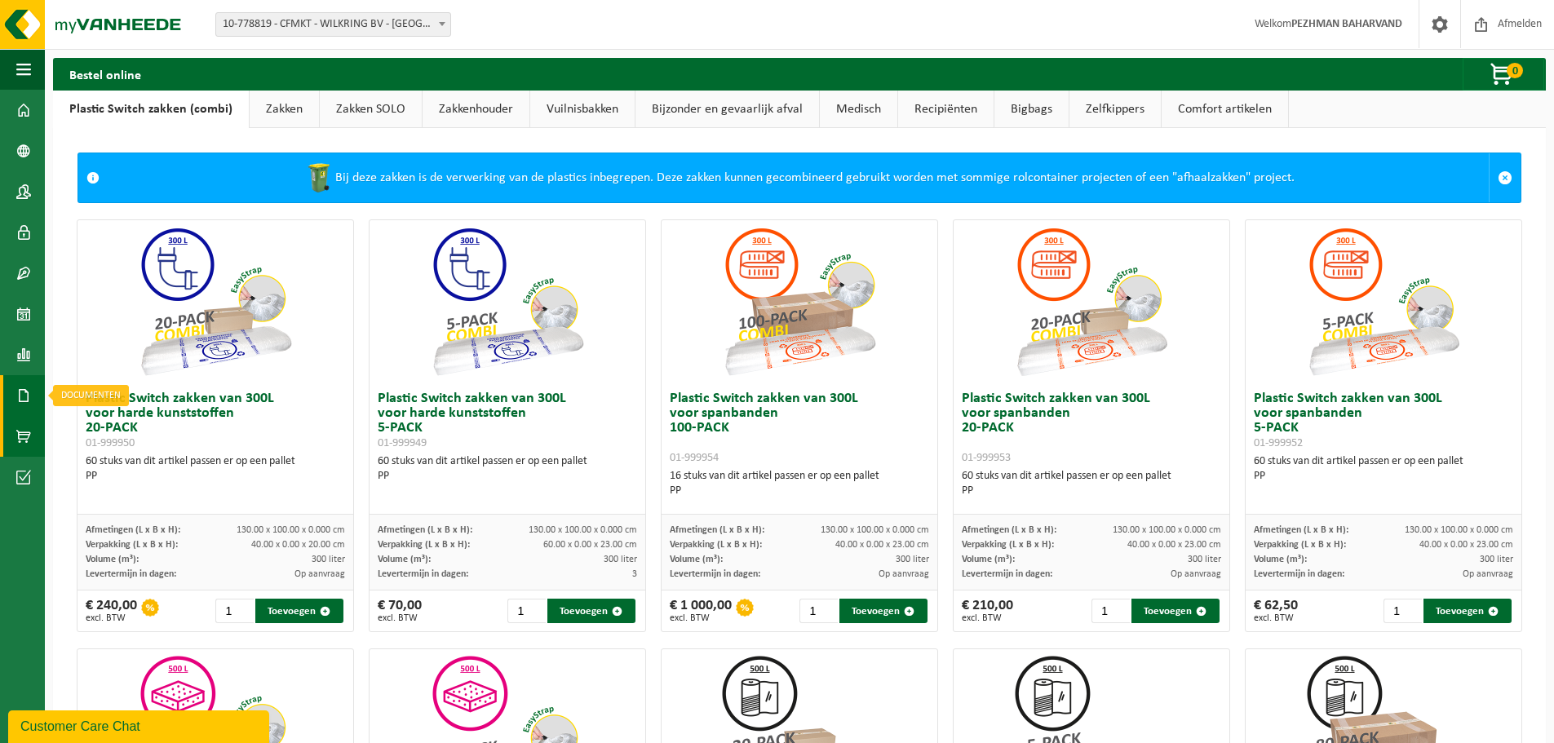
click at [20, 405] on span at bounding box center [23, 395] width 15 height 41
click at [105, 391] on span "Facturen" at bounding box center [116, 395] width 43 height 31
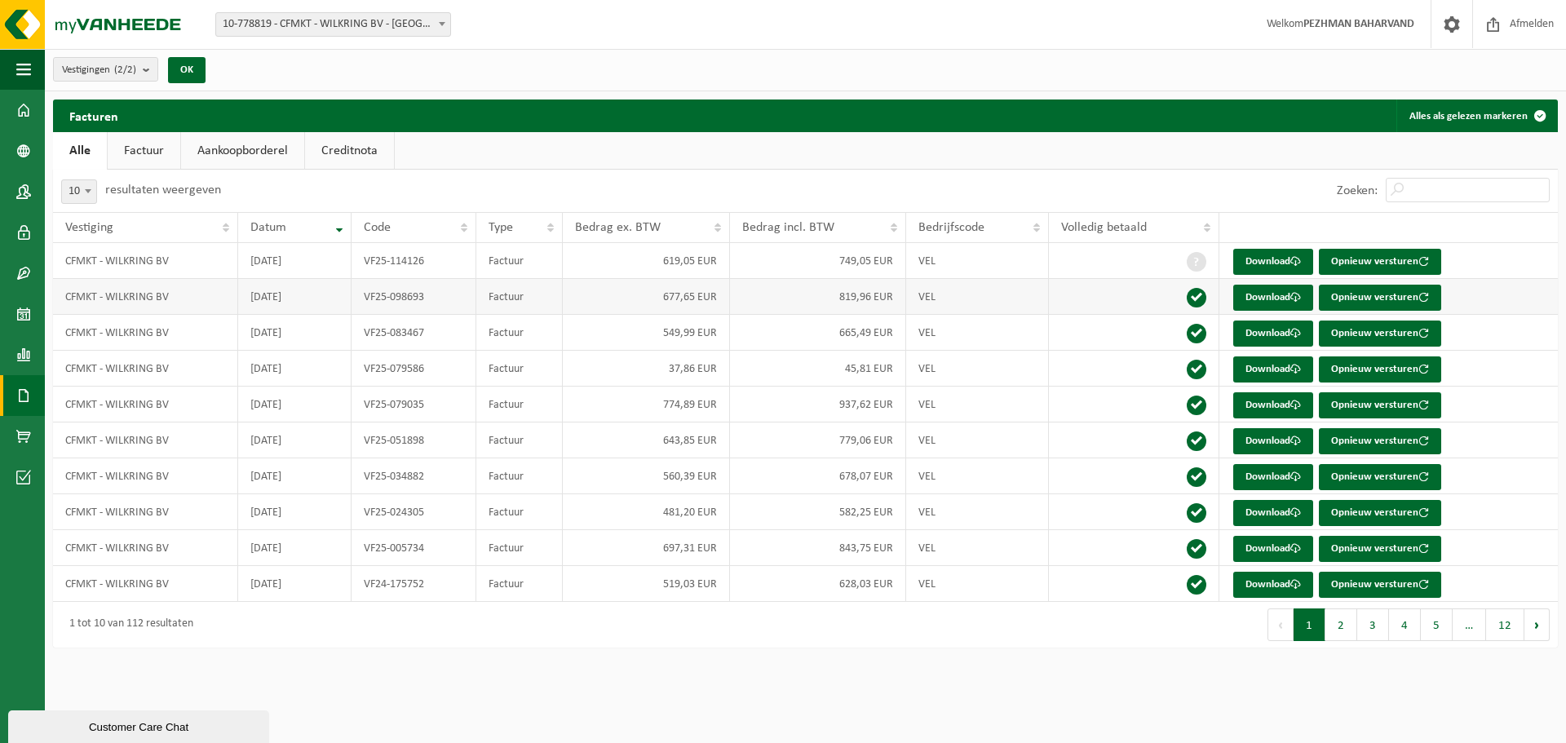
click at [118, 302] on td "CFMKT - WILKRING BV" at bounding box center [145, 297] width 185 height 36
click at [1276, 263] on link "Download" at bounding box center [1273, 262] width 80 height 26
click at [1018, 342] on td "VEL" at bounding box center [977, 333] width 143 height 36
